Goal: Transaction & Acquisition: Purchase product/service

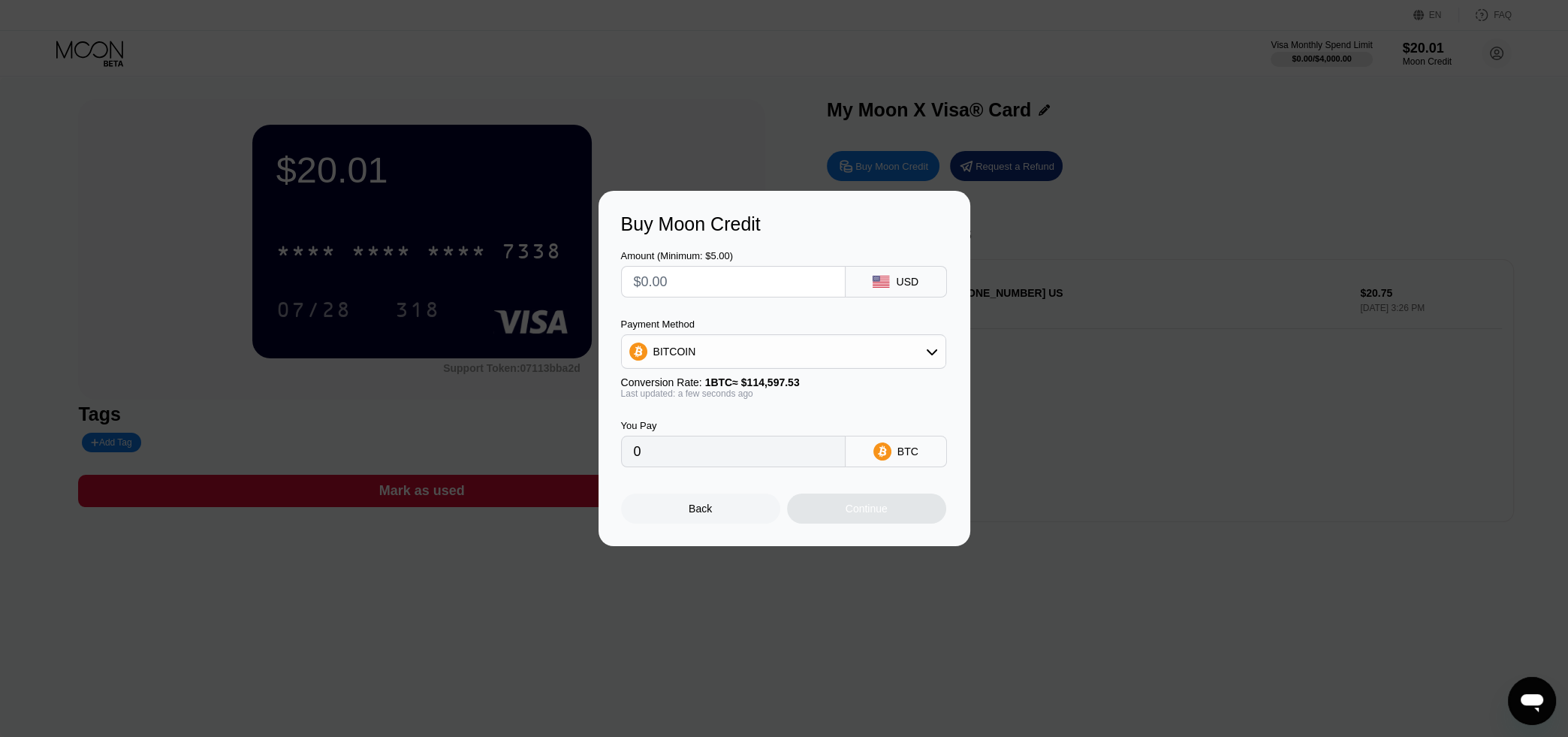
click at [737, 281] on input "text" at bounding box center [733, 282] width 199 height 30
type input "$5"
type input "0.00004364"
type input "$5"
click at [877, 515] on div "Continue" at bounding box center [866, 508] width 42 height 12
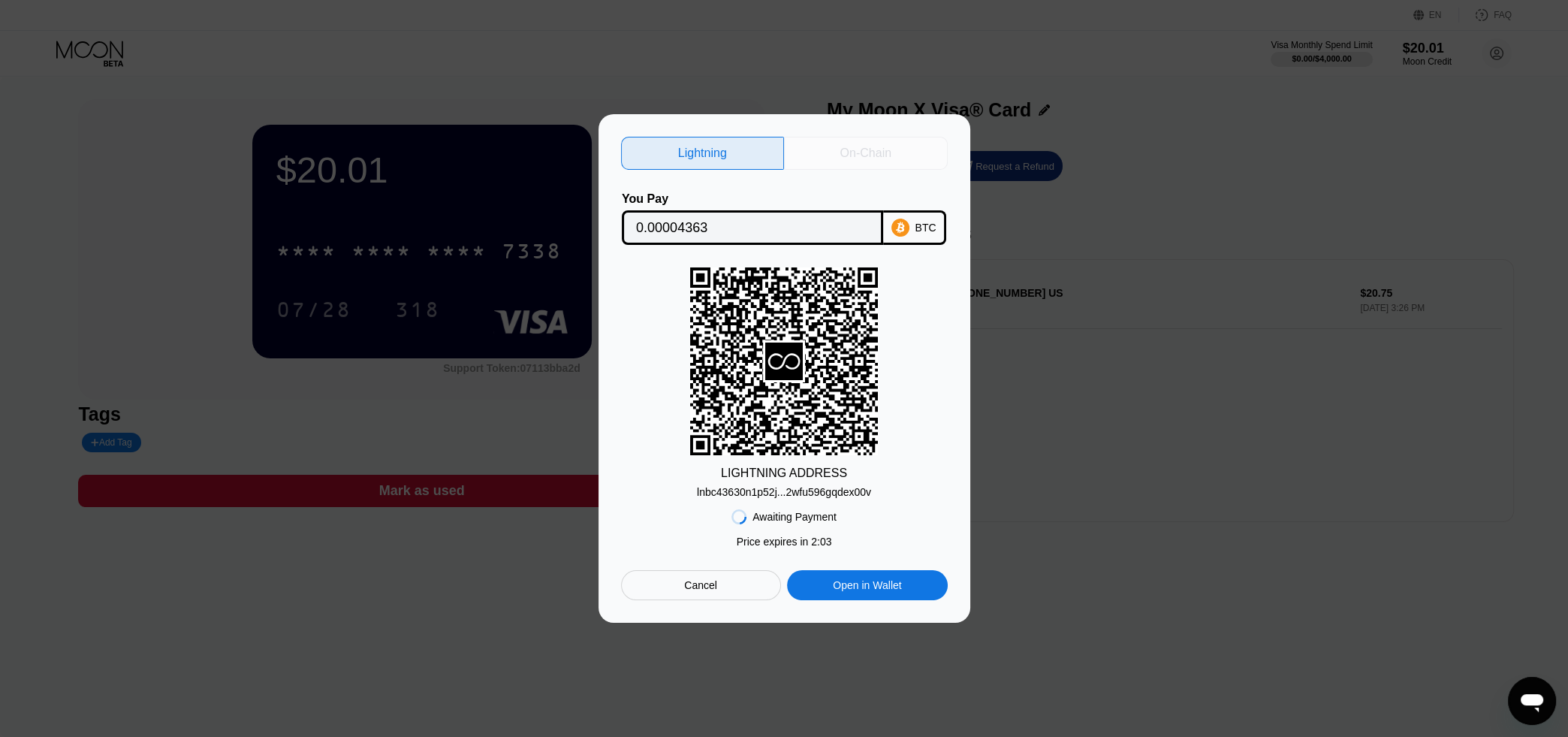
click at [901, 144] on div "On-Chain" at bounding box center [865, 153] width 164 height 33
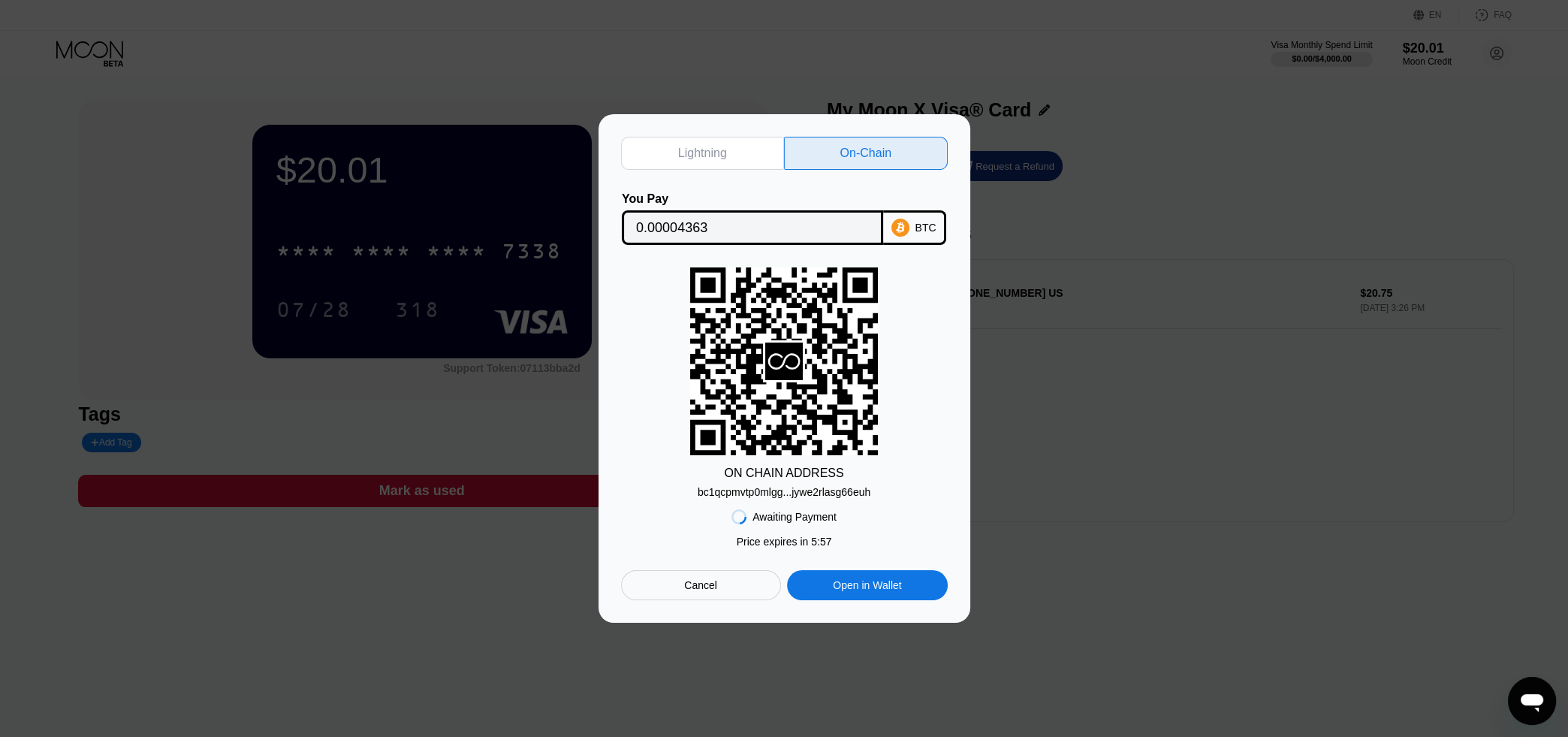
click at [745, 231] on input "0.00004363" at bounding box center [752, 227] width 233 height 30
click at [772, 498] on div "bc1qcpmvtp0mlgg...jywe2rlasg66euh" at bounding box center [784, 492] width 173 height 12
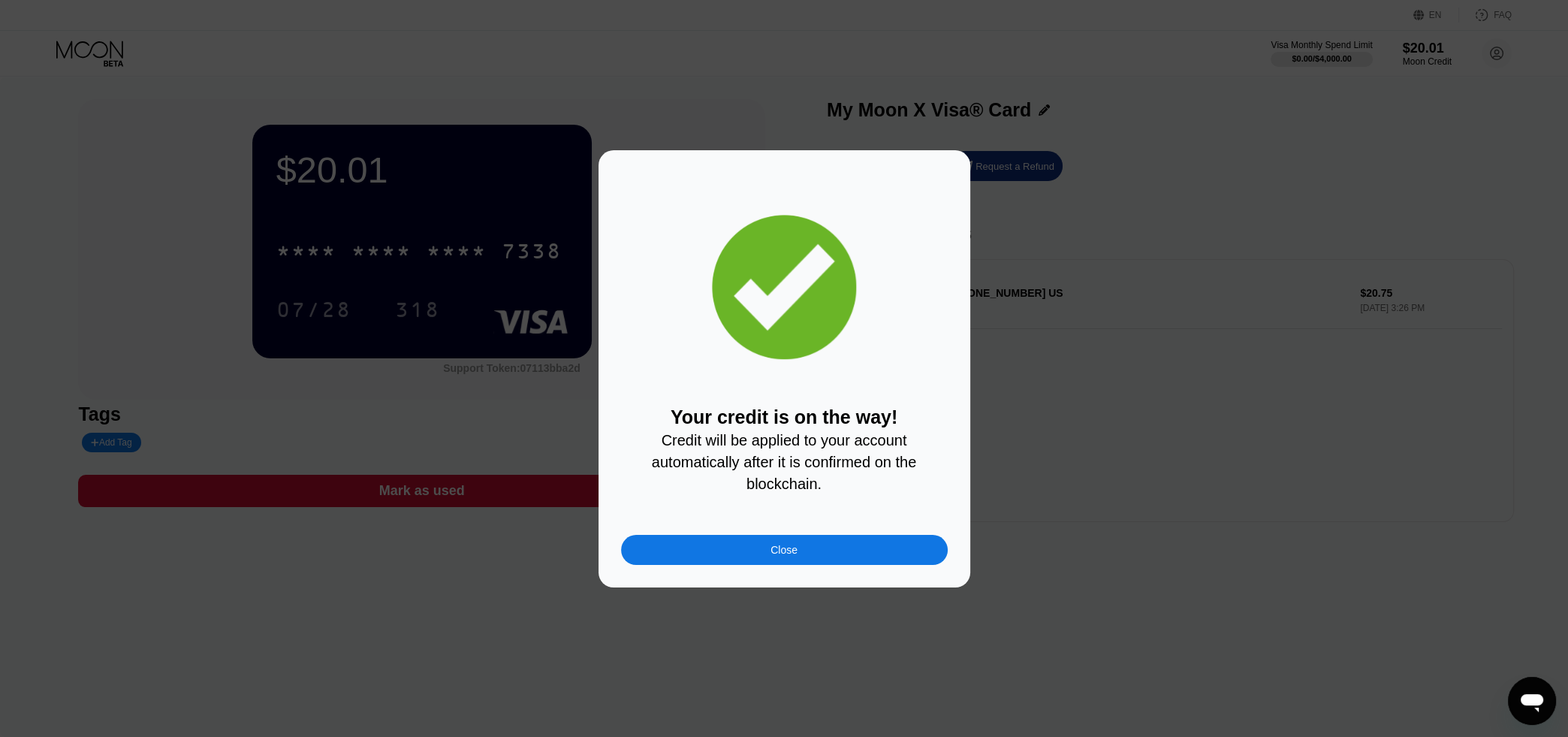
click at [802, 581] on div "Your credit is on the way! Credit will be applied to your account automatically…" at bounding box center [784, 368] width 372 height 437
click at [776, 556] on div "Close" at bounding box center [784, 550] width 27 height 12
